Goal: Task Accomplishment & Management: Manage account settings

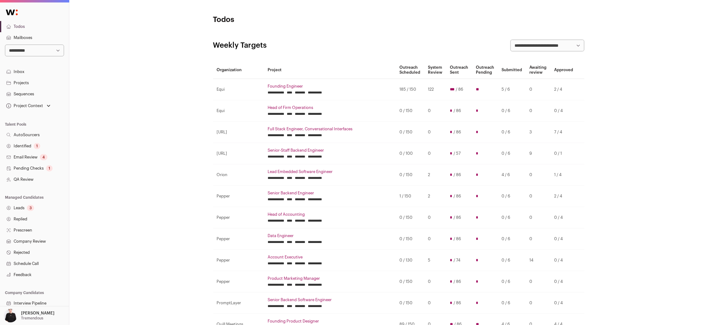
click at [58, 50] on select "**********" at bounding box center [34, 51] width 59 height 12
select select "*****"
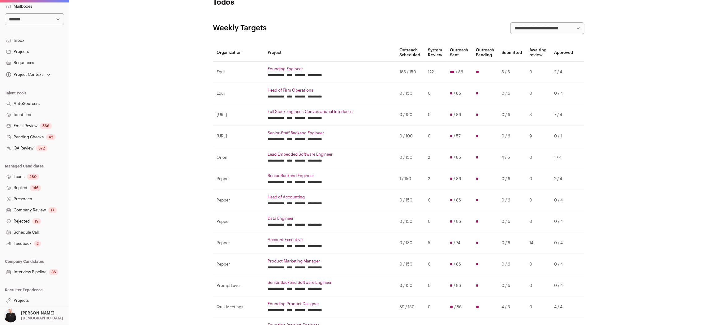
scroll to position [24, 0]
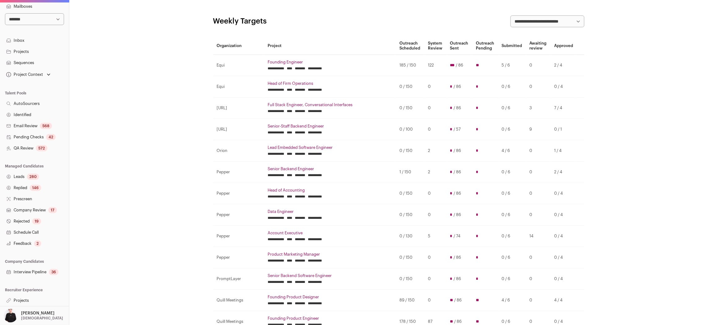
click at [19, 299] on link "Projects" at bounding box center [34, 300] width 69 height 11
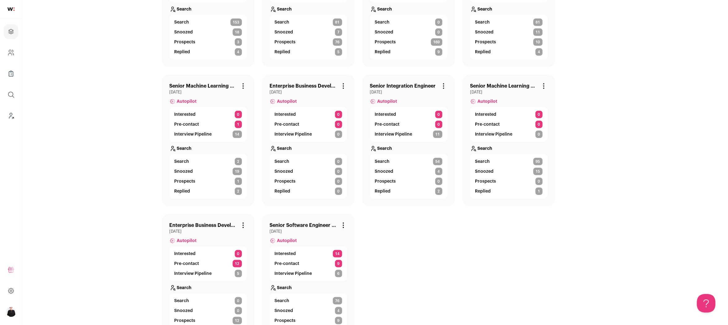
scroll to position [135, 0]
click at [320, 224] on link "Senior Software Engineer - React Native" at bounding box center [303, 224] width 67 height 7
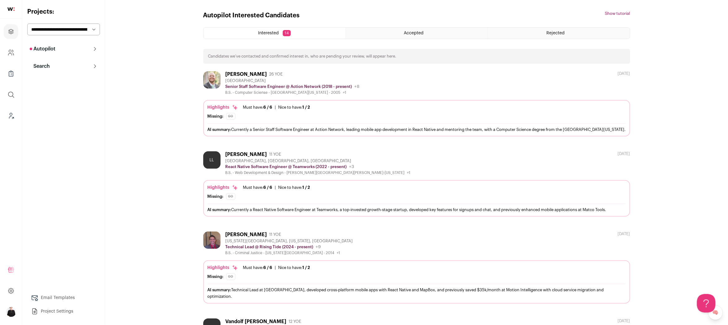
click at [89, 29] on select "**********" at bounding box center [63, 30] width 73 height 12
click at [58, 65] on button "Search" at bounding box center [63, 66] width 73 height 12
click at [56, 52] on button "Autopilot" at bounding box center [63, 49] width 73 height 12
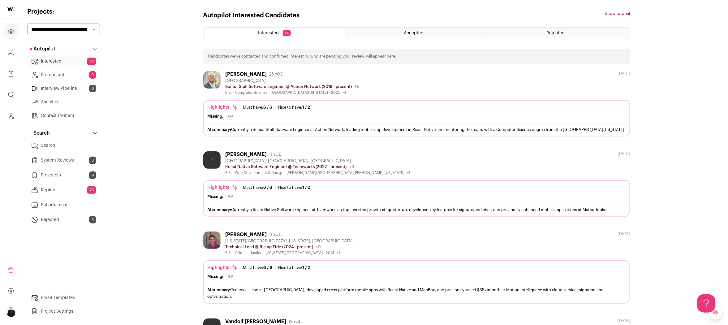
click at [64, 89] on link "Interview Pipeline 6" at bounding box center [63, 88] width 73 height 12
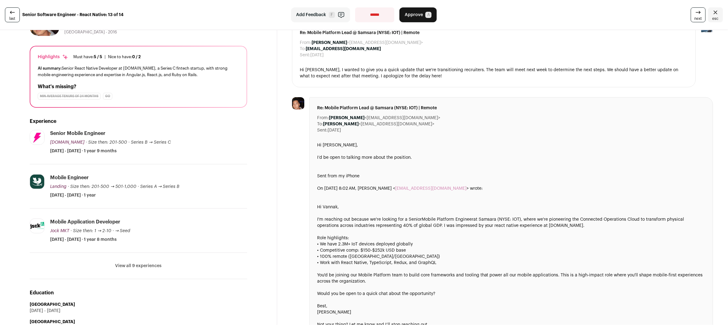
scroll to position [40, 0]
click at [141, 265] on button "View all 9 experiences" at bounding box center [138, 265] width 46 height 6
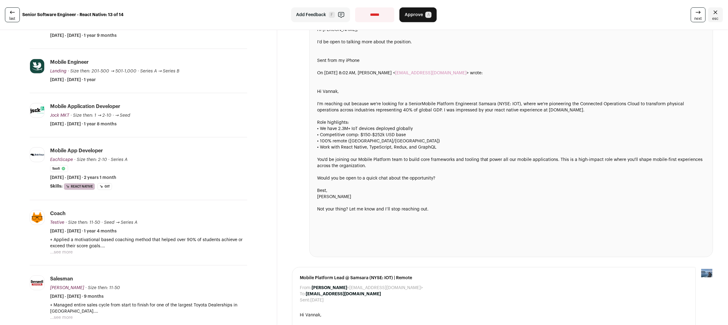
scroll to position [0, 0]
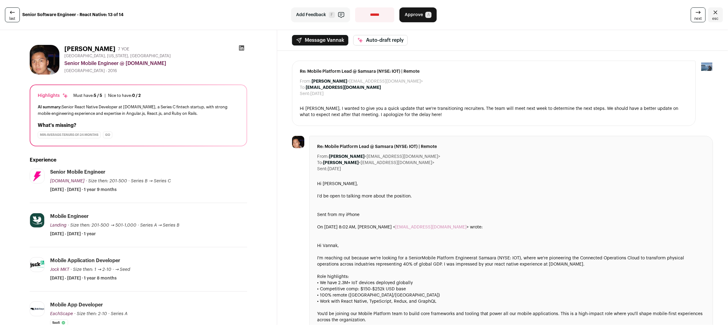
click at [241, 47] on icon at bounding box center [242, 48] width 6 height 6
click at [719, 15] on icon "Close" at bounding box center [715, 12] width 7 height 7
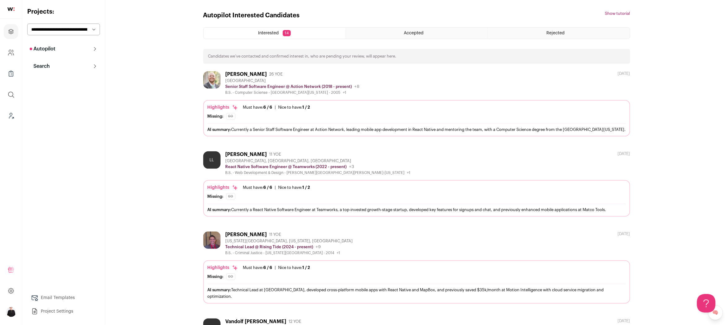
click at [46, 67] on p "Search" at bounding box center [40, 66] width 20 height 7
click at [48, 52] on p "Autopilot" at bounding box center [43, 48] width 26 height 7
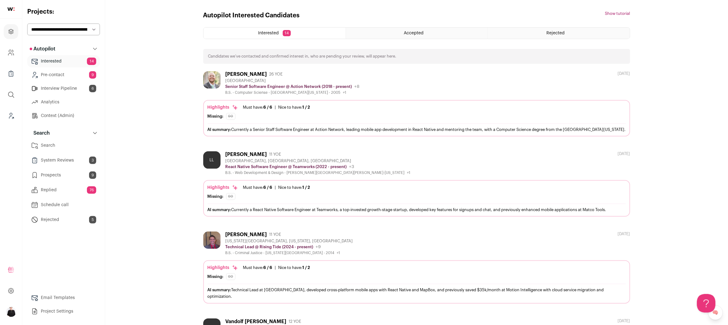
click at [53, 115] on link "Context (Admin)" at bounding box center [63, 116] width 73 height 12
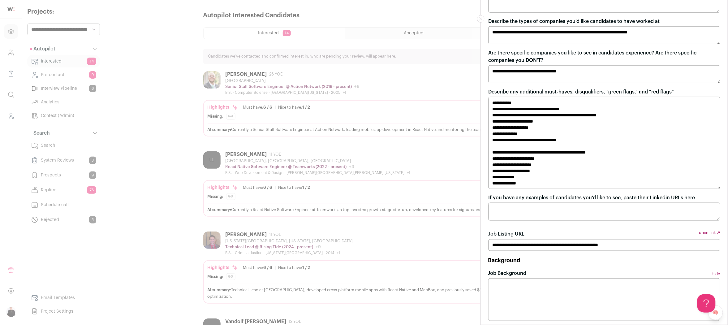
scroll to position [268, 0]
click at [707, 231] on link "open link ↗" at bounding box center [709, 234] width 21 height 9
click at [482, 18] on icon "Close modal" at bounding box center [481, 19] width 2 height 2
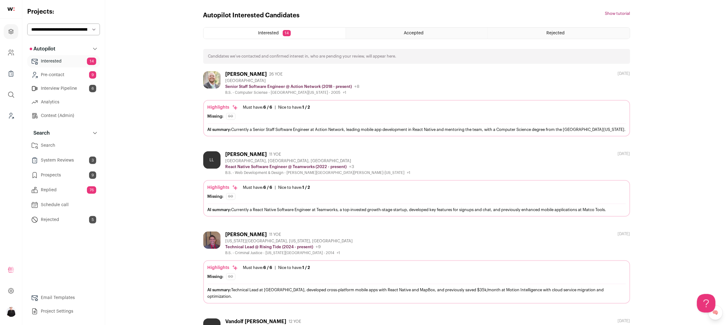
click at [52, 62] on link "Interested 14" at bounding box center [63, 61] width 73 height 12
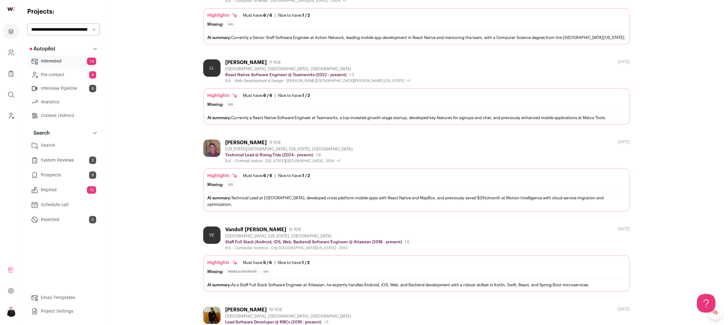
scroll to position [0, 0]
